Goal: Task Accomplishment & Management: Use online tool/utility

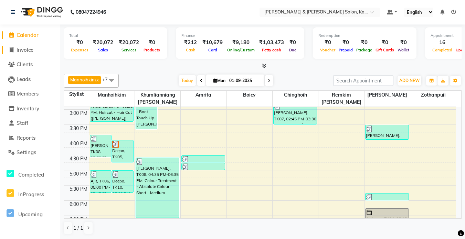
click at [22, 51] on span "Invoice" at bounding box center [25, 49] width 17 height 7
select select "7750"
select select "service"
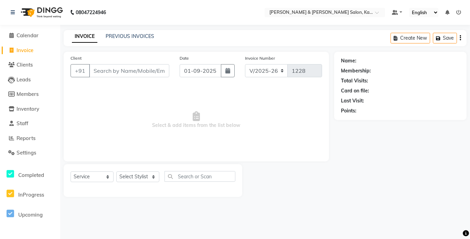
click at [126, 32] on div "INVOICE PREVIOUS INVOICES Create New Save" at bounding box center [265, 38] width 403 height 16
click at [125, 34] on link "PREVIOUS INVOICES" at bounding box center [130, 36] width 49 height 6
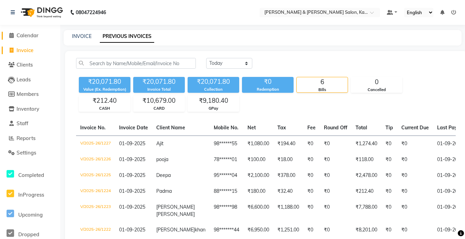
click at [24, 34] on span "Calendar" at bounding box center [28, 35] width 22 height 7
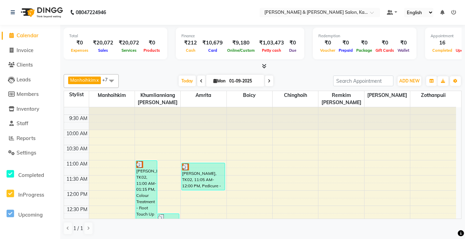
scroll to position [7, 0]
click at [269, 81] on icon at bounding box center [269, 81] width 3 height 4
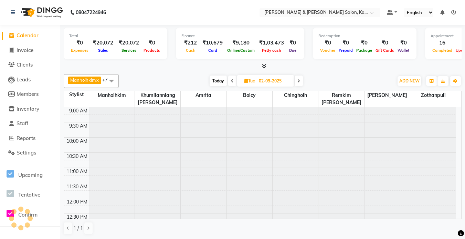
scroll to position [282, 0]
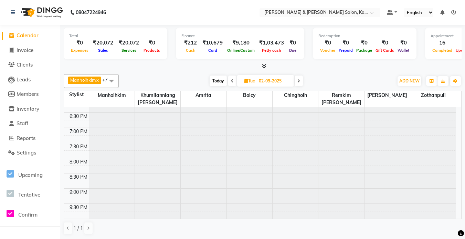
click at [299, 81] on icon at bounding box center [299, 81] width 3 height 4
type input "[DATE]"
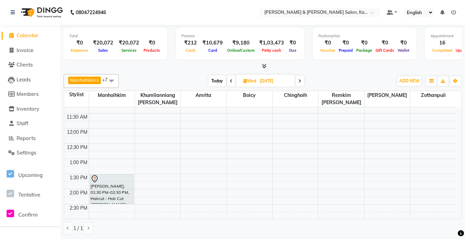
scroll to position [69, 0]
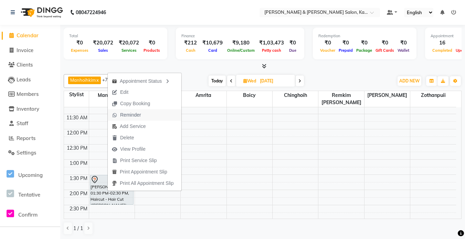
click at [121, 117] on span "Reminder" at bounding box center [130, 114] width 21 height 7
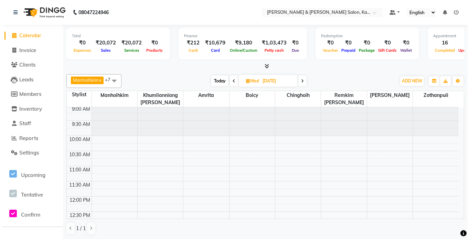
scroll to position [0, 0]
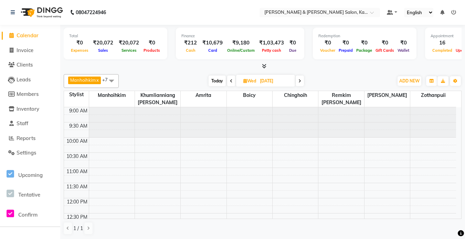
click at [452, 11] on icon at bounding box center [454, 12] width 5 height 5
